Goal: Information Seeking & Learning: Learn about a topic

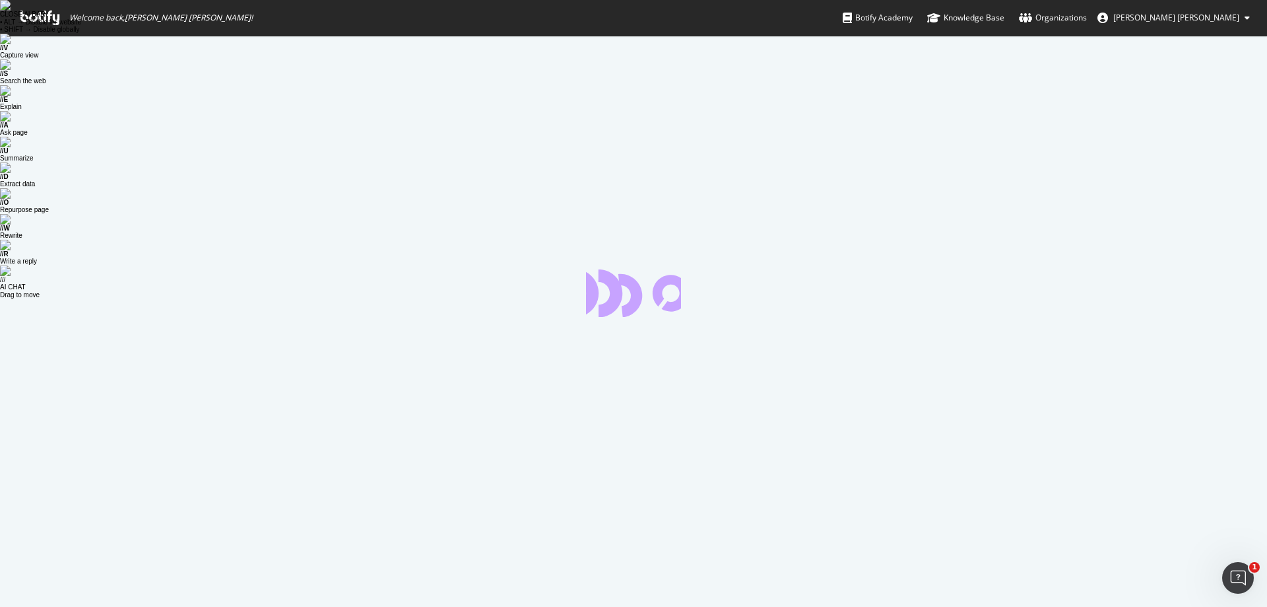
click at [1195, 15] on span "[PERSON_NAME] [PERSON_NAME]" at bounding box center [1176, 17] width 126 height 11
click at [42, 15] on icon at bounding box center [39, 18] width 39 height 15
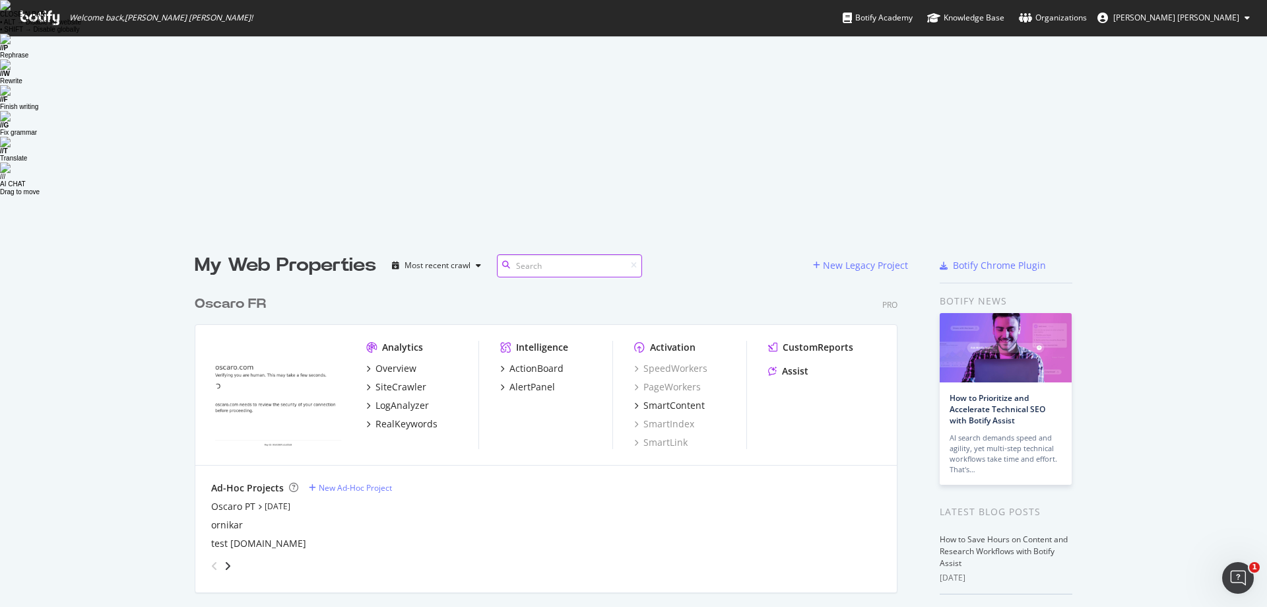
scroll to position [717, 704]
click at [392, 380] on div "SiteCrawler" at bounding box center [401, 386] width 51 height 13
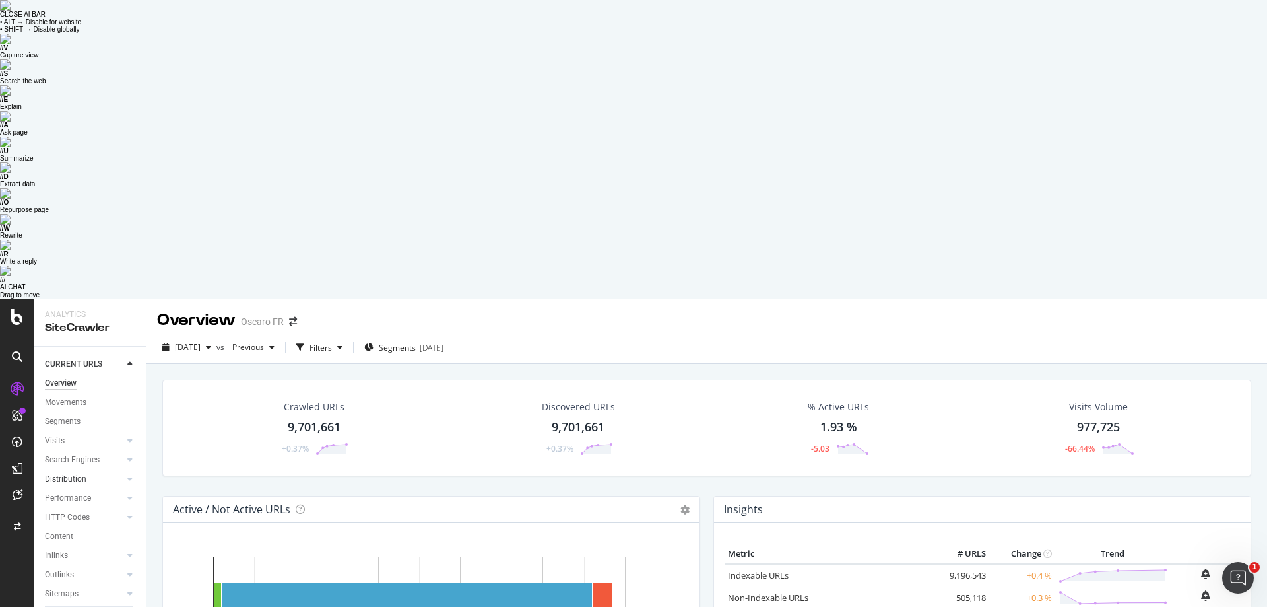
click at [121, 472] on div at bounding box center [116, 478] width 13 height 13
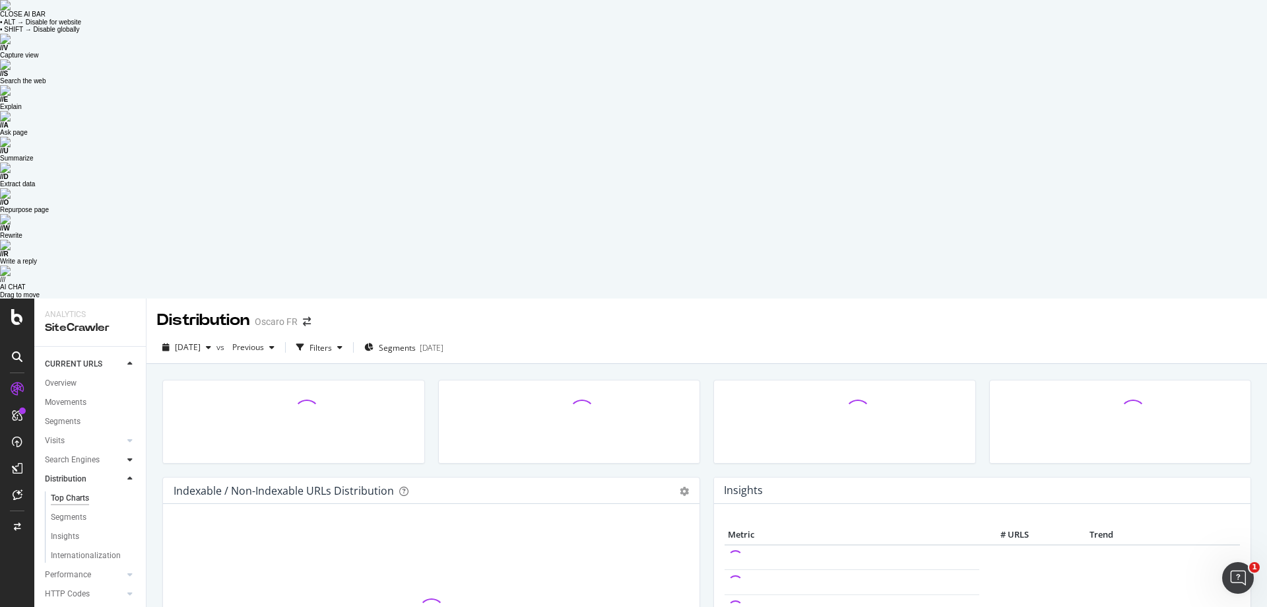
click at [125, 453] on div at bounding box center [129, 459] width 13 height 13
click at [130, 436] on icon at bounding box center [129, 440] width 5 height 8
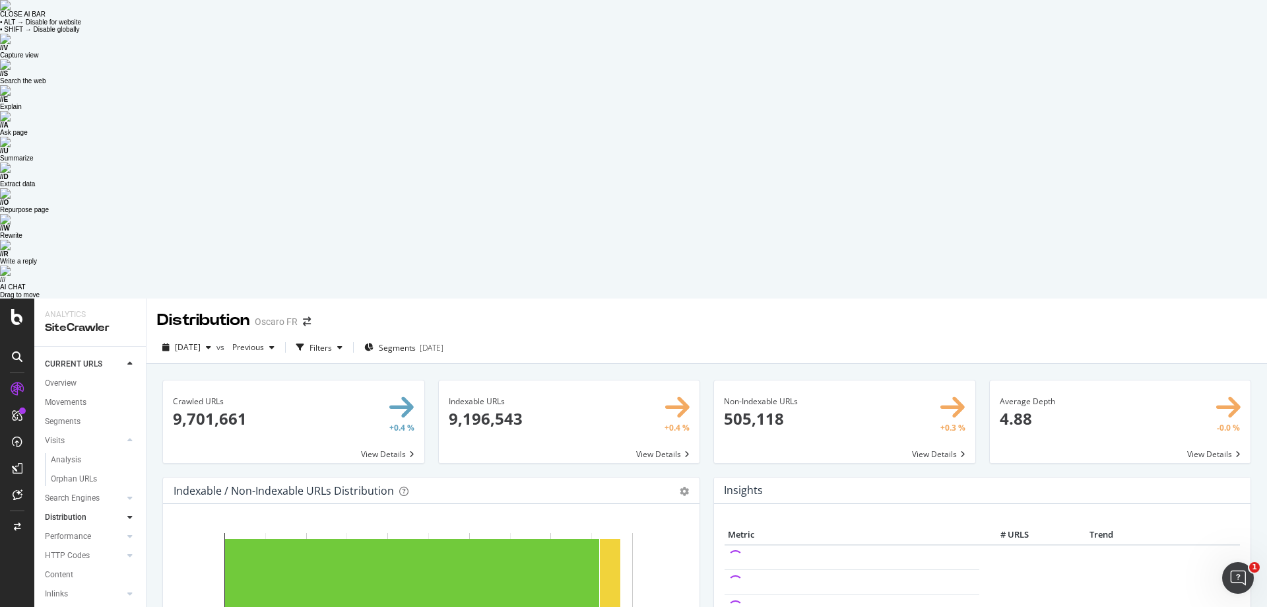
click at [156, 477] on div "Indexable / Non-Indexable URLs Distribution Bar Bar (by Percentage) Table Expor…" at bounding box center [431, 616] width 551 height 279
click at [133, 529] on div at bounding box center [129, 535] width 13 height 13
click at [129, 455] on icon at bounding box center [129, 459] width 5 height 8
click at [133, 434] on div at bounding box center [129, 440] width 13 height 13
click at [127, 494] on icon at bounding box center [129, 498] width 5 height 8
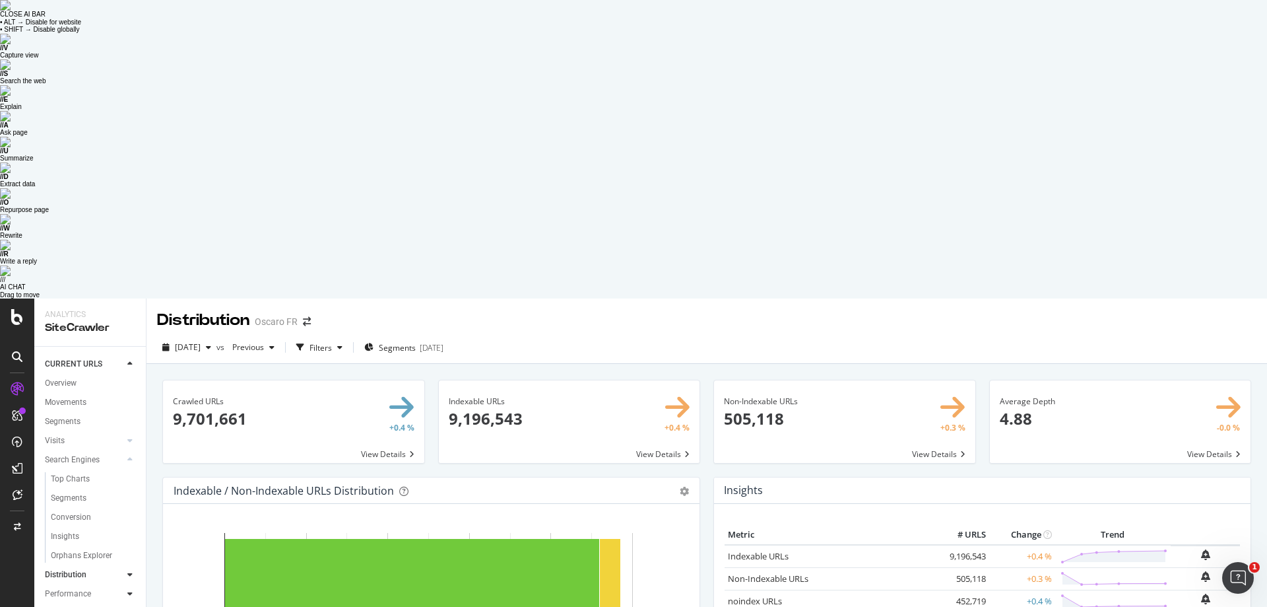
click at [131, 589] on icon at bounding box center [129, 593] width 5 height 8
click at [129, 436] on icon at bounding box center [129, 440] width 5 height 8
click at [81, 488] on div "RealKeywords" at bounding box center [78, 494] width 59 height 13
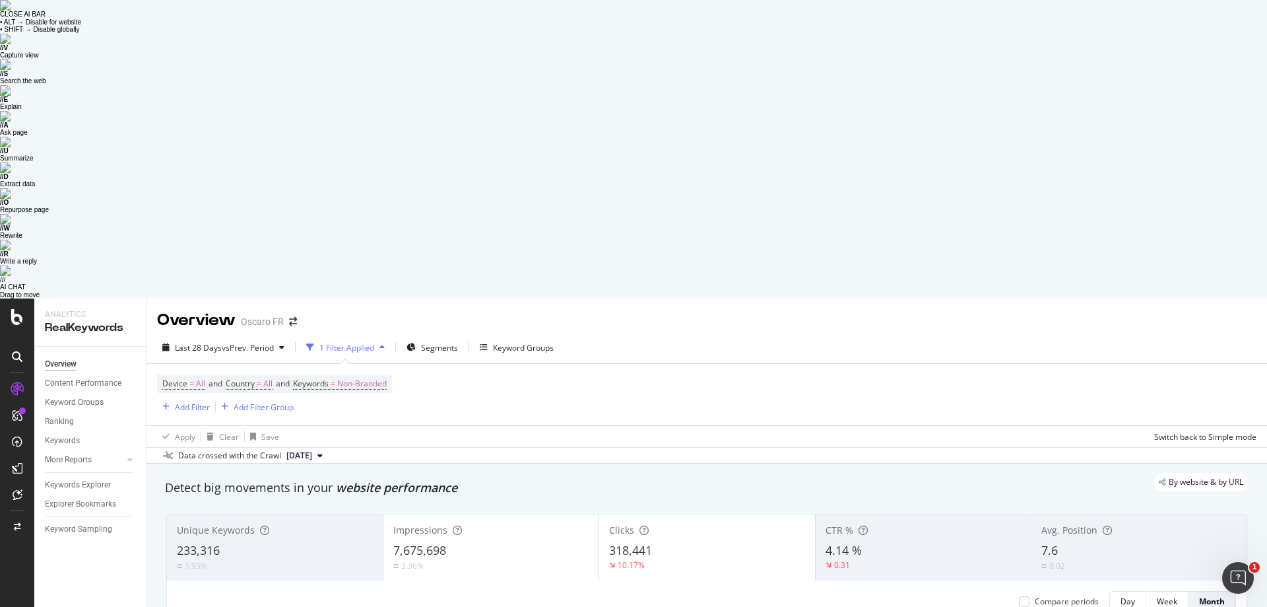
click at [432, 559] on div "3.36%" at bounding box center [491, 565] width 196 height 13
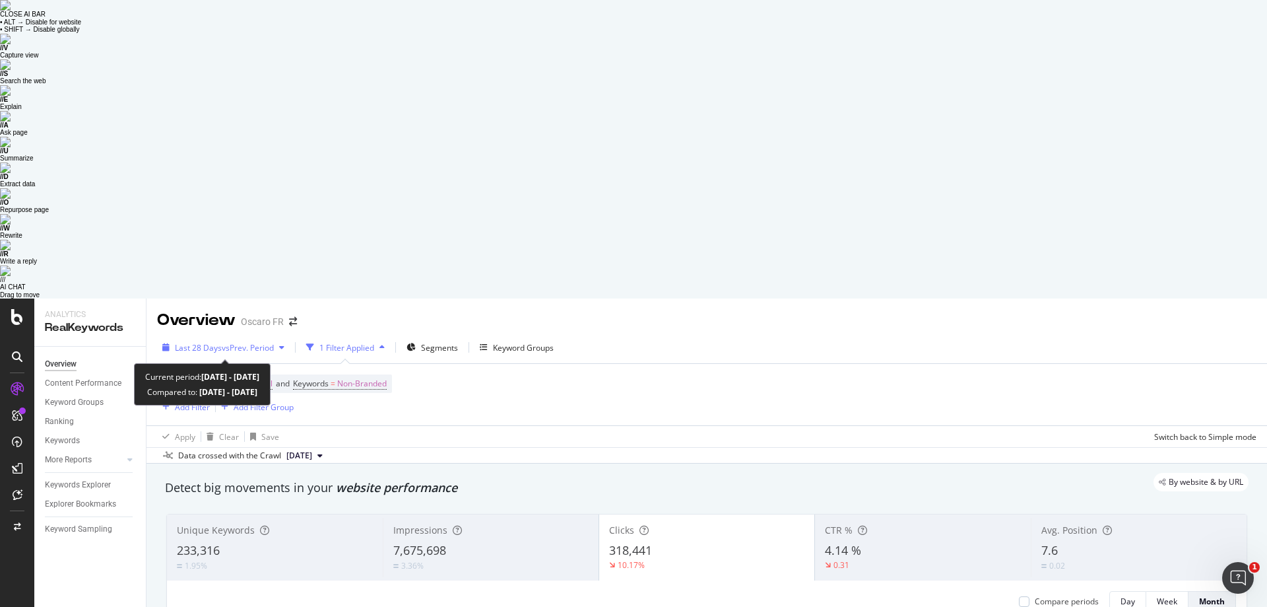
click at [270, 342] on span "vs Prev. Period" at bounding box center [248, 347] width 52 height 11
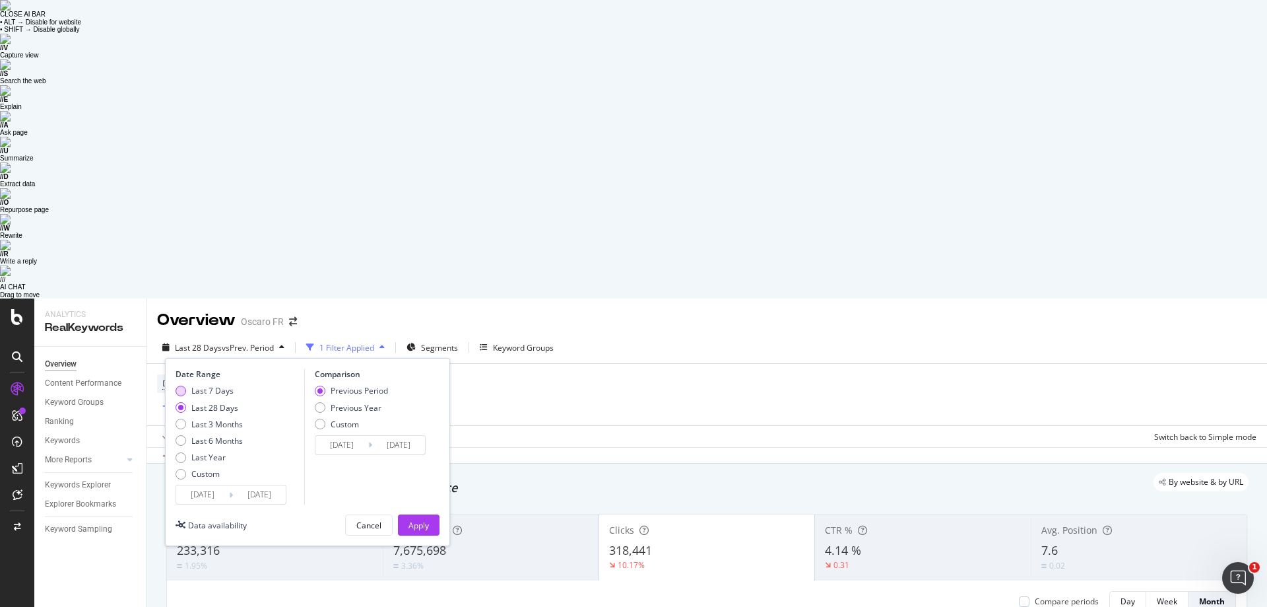
click at [223, 385] on div "Last 7 Days" at bounding box center [212, 390] width 42 height 11
type input "[DATE]"
click at [350, 402] on div "Previous Year" at bounding box center [356, 407] width 51 height 11
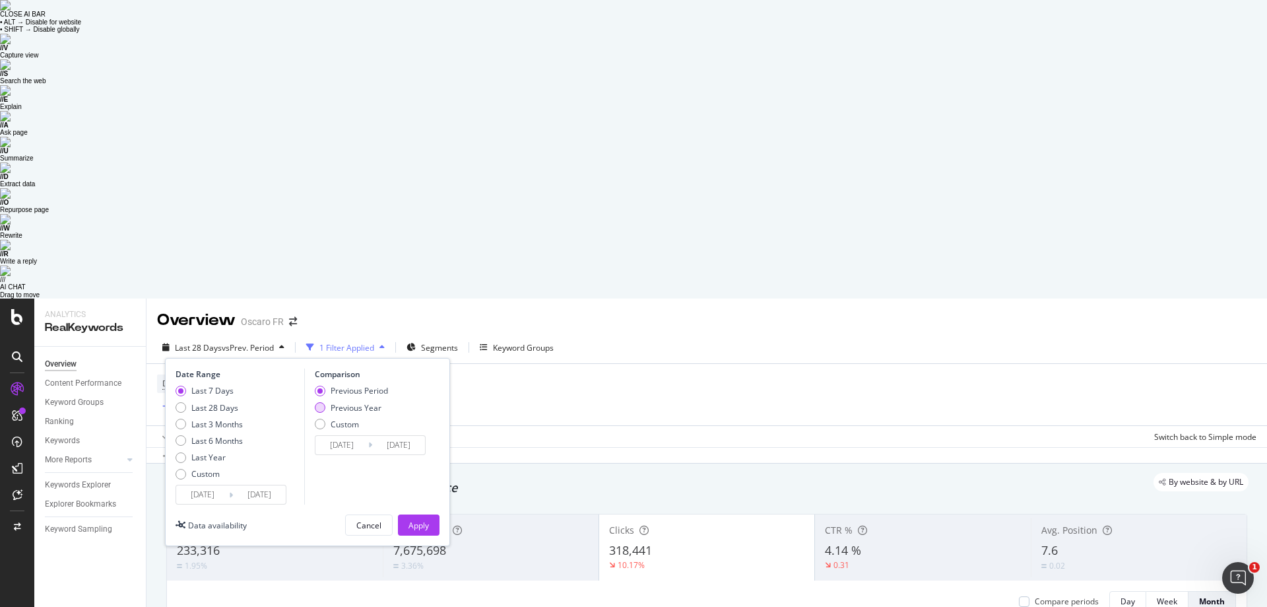
type input "[DATE]"
click at [422, 519] on div "Apply" at bounding box center [419, 524] width 20 height 11
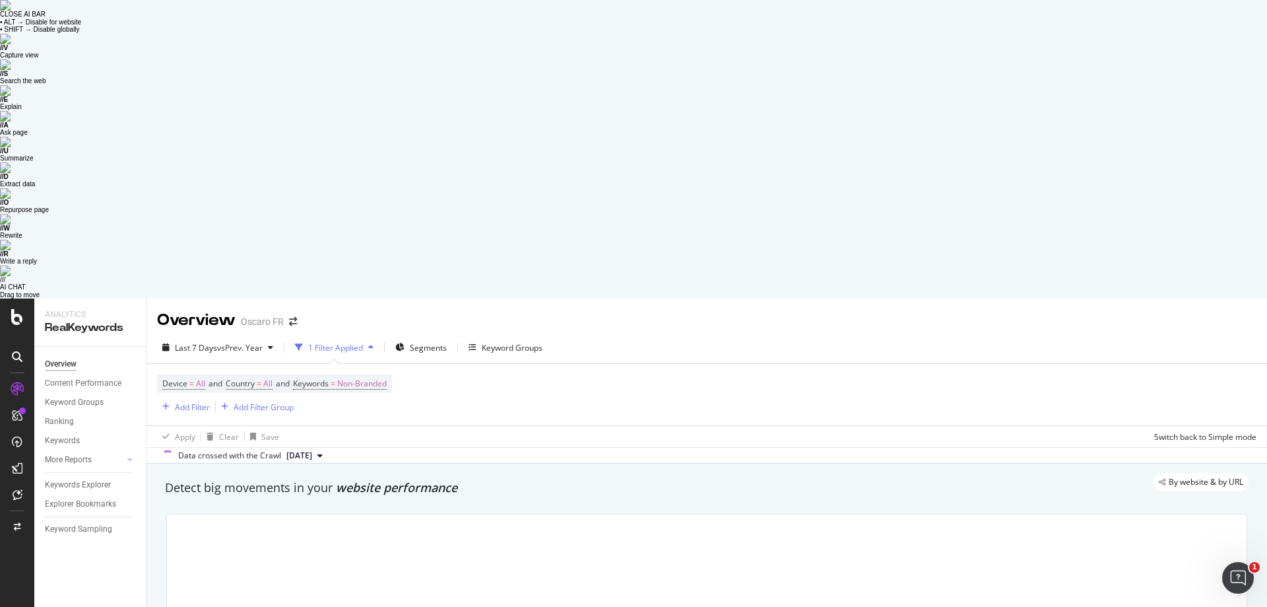
click at [541, 447] on div "Data crossed with the Crawl [DATE]" at bounding box center [707, 455] width 1121 height 16
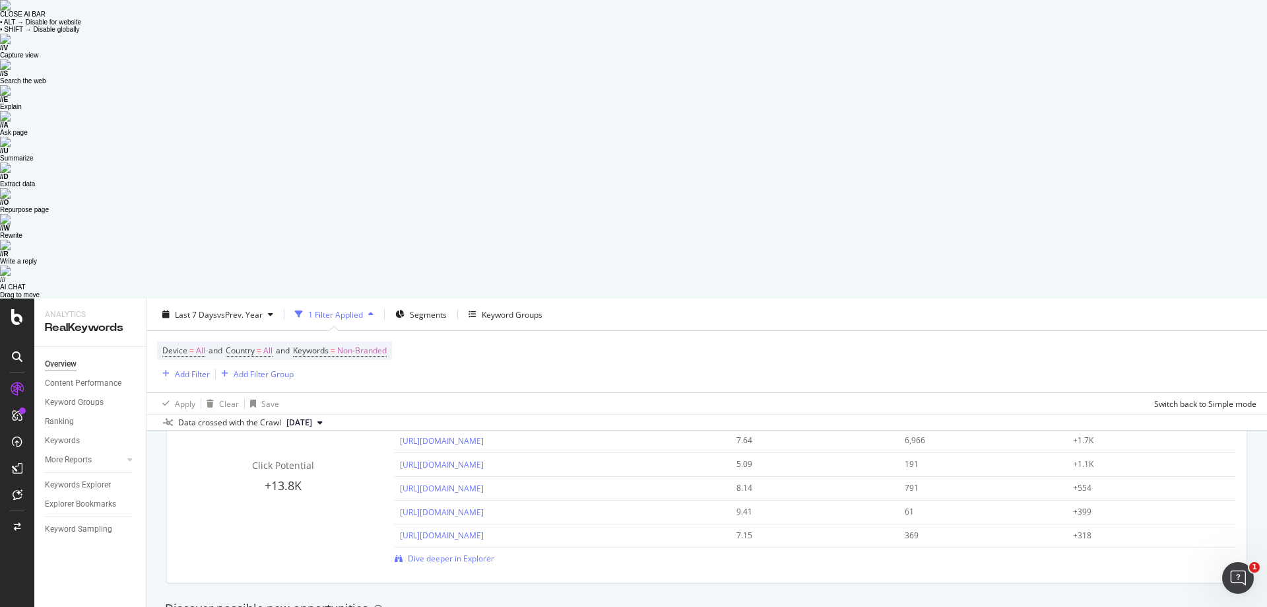
scroll to position [1122, 0]
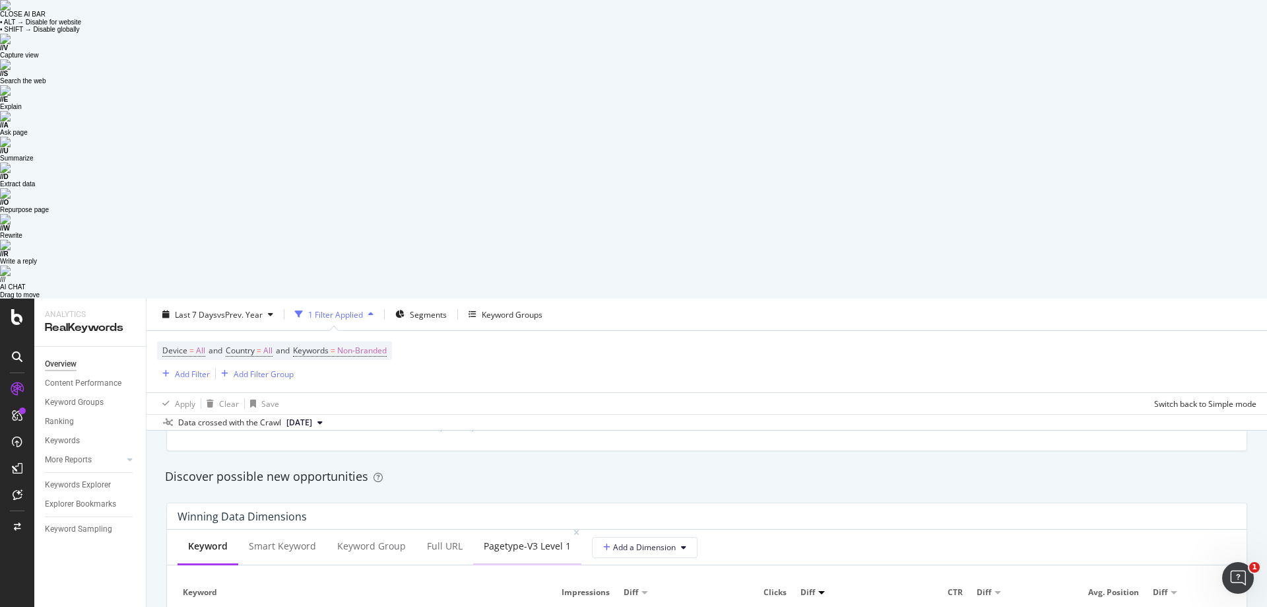
click at [528, 539] on div "pagetype-v3 Level 1" at bounding box center [527, 545] width 87 height 13
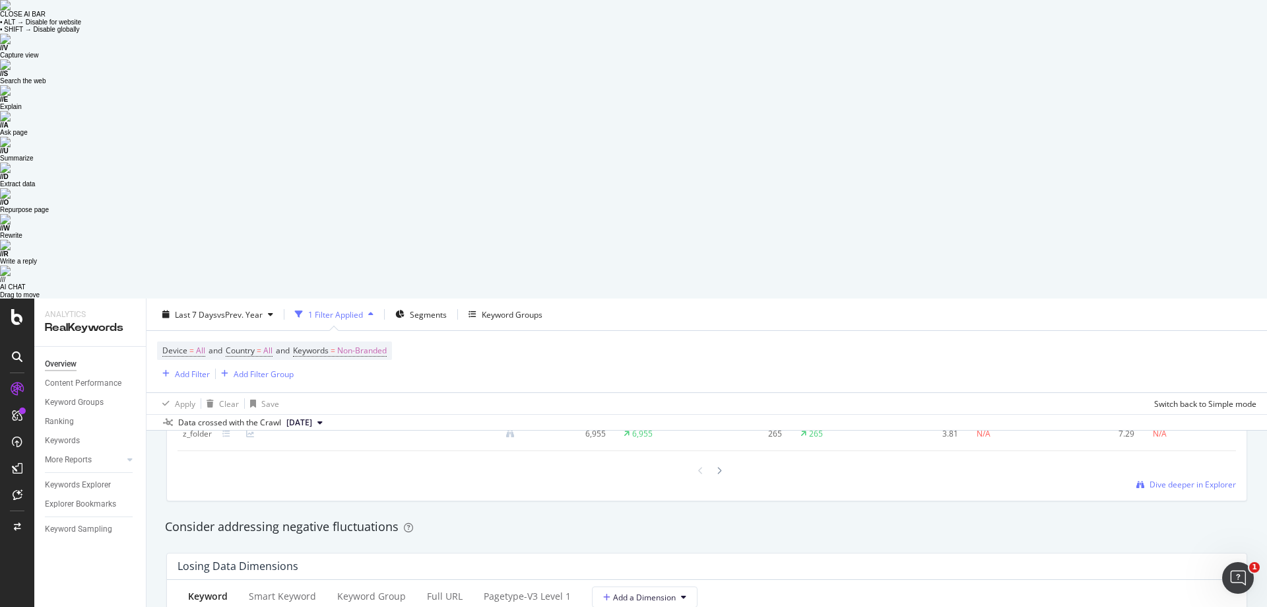
scroll to position [1452, 0]
click at [491, 576] on div "pagetype-v3 Level 1" at bounding box center [527, 594] width 108 height 36
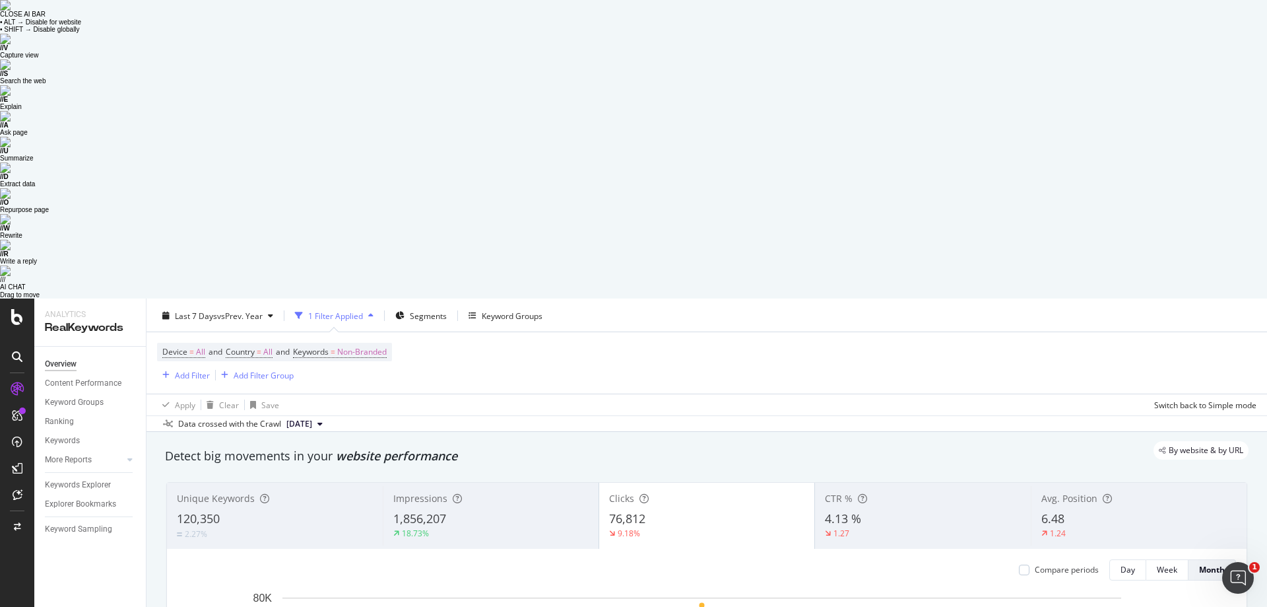
scroll to position [0, 0]
